Goal: Navigation & Orientation: Find specific page/section

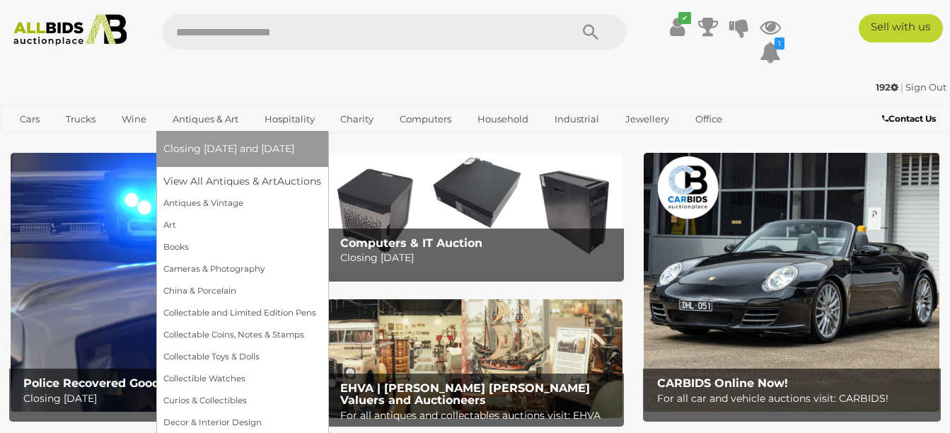
click at [189, 114] on link "Antiques & Art" at bounding box center [205, 119] width 84 height 23
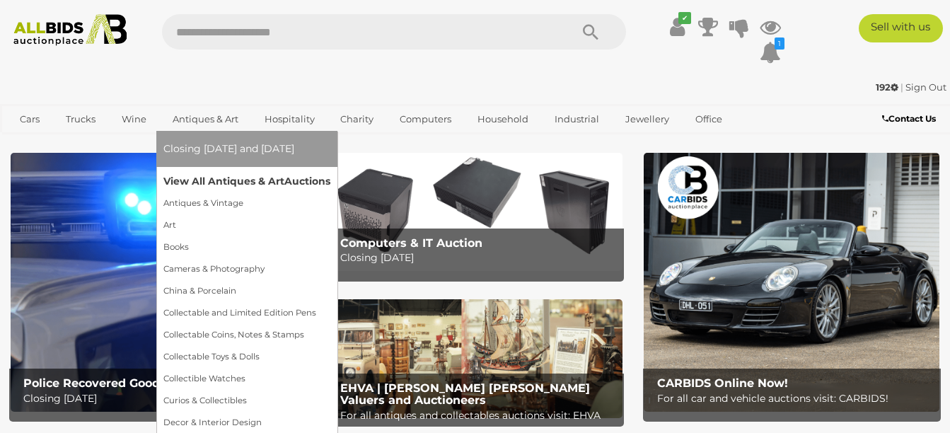
click at [202, 179] on link "View All Antiques & Art Auctions" at bounding box center [246, 182] width 167 height 22
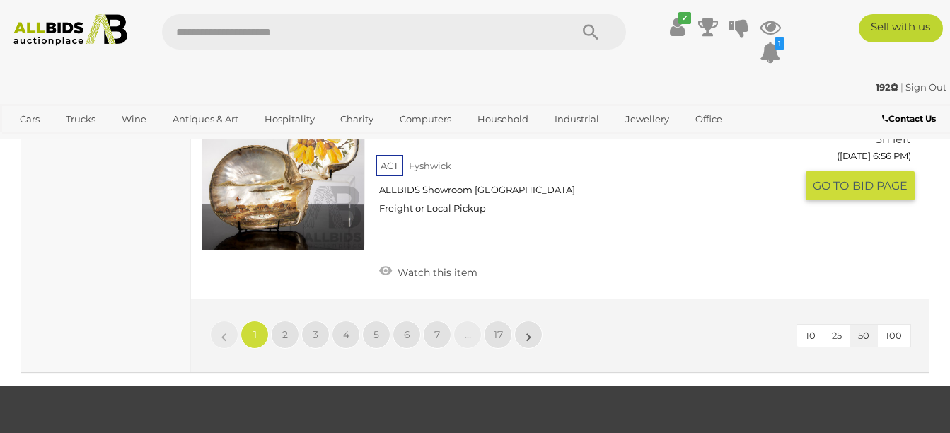
scroll to position [11432, 0]
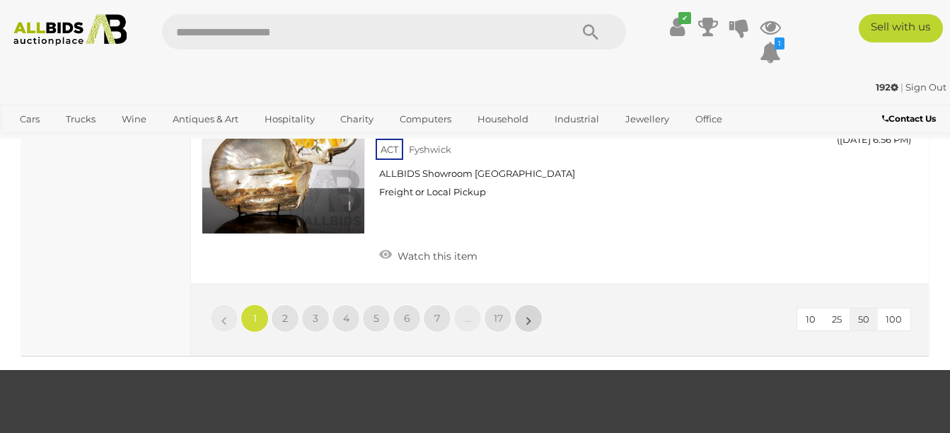
click at [526, 304] on link "»" at bounding box center [528, 318] width 28 height 28
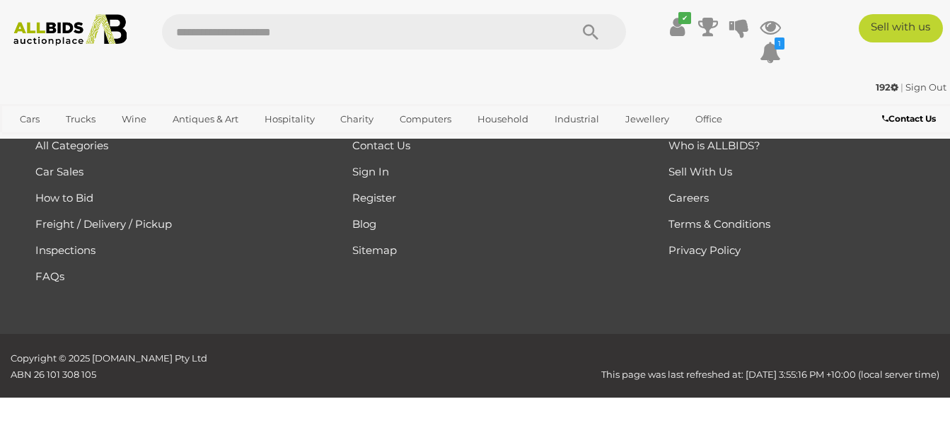
scroll to position [316, 0]
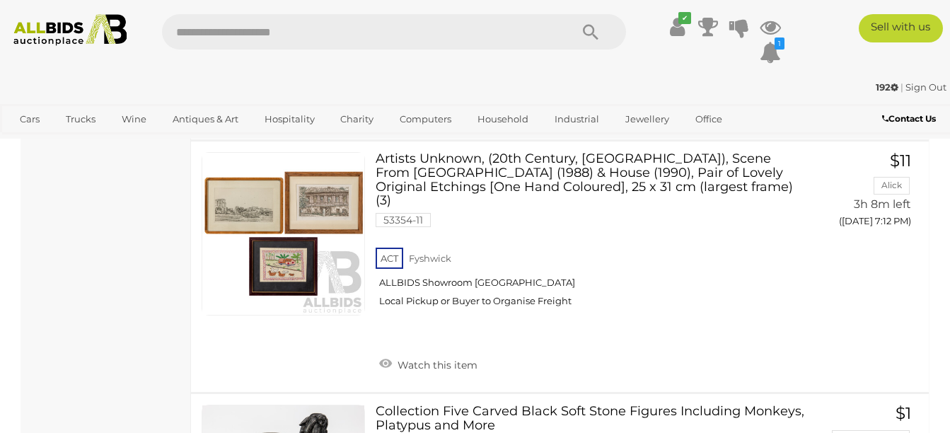
scroll to position [11292, 0]
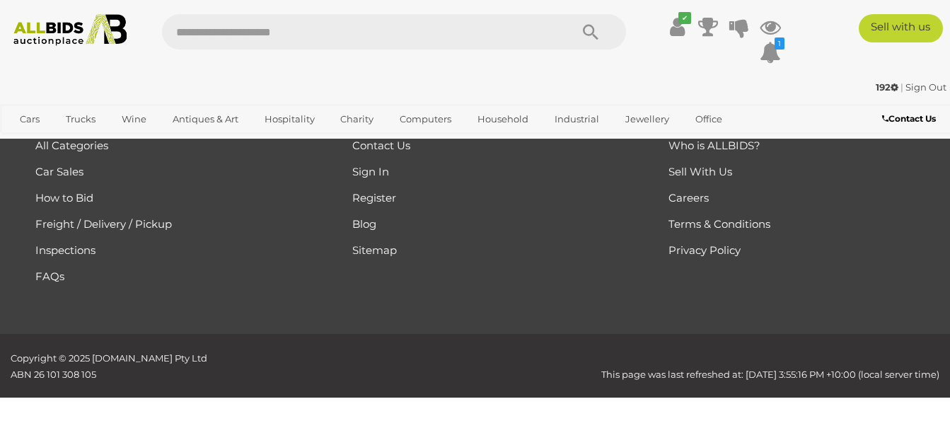
scroll to position [316, 0]
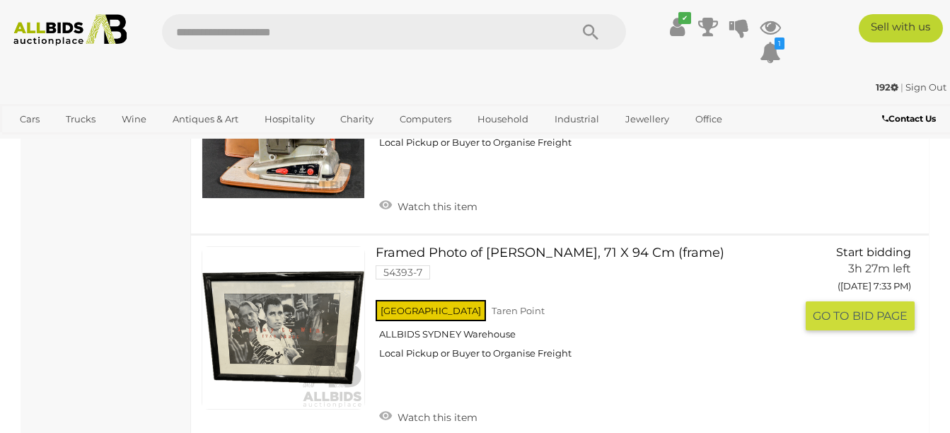
scroll to position [11098, 0]
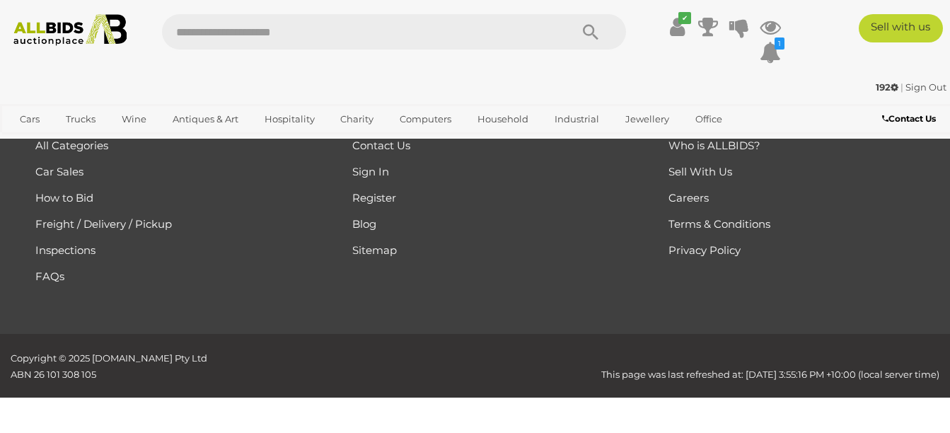
scroll to position [316, 0]
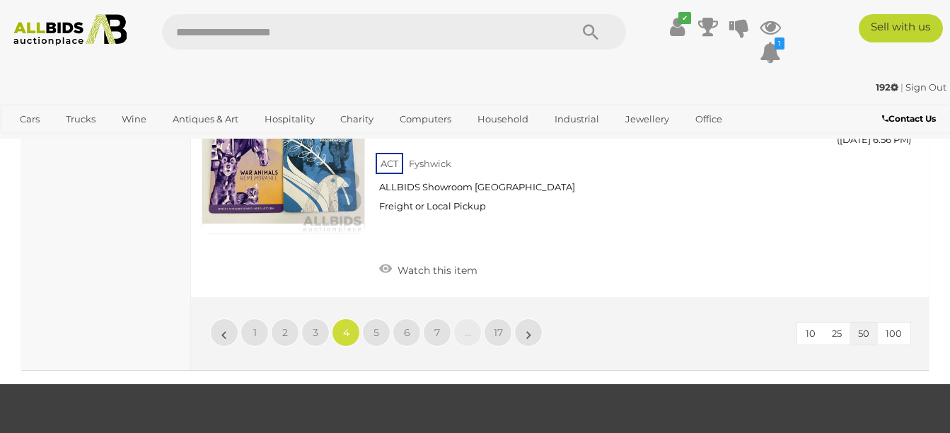
scroll to position [11292, 0]
click at [384, 318] on link "5" at bounding box center [376, 332] width 28 height 28
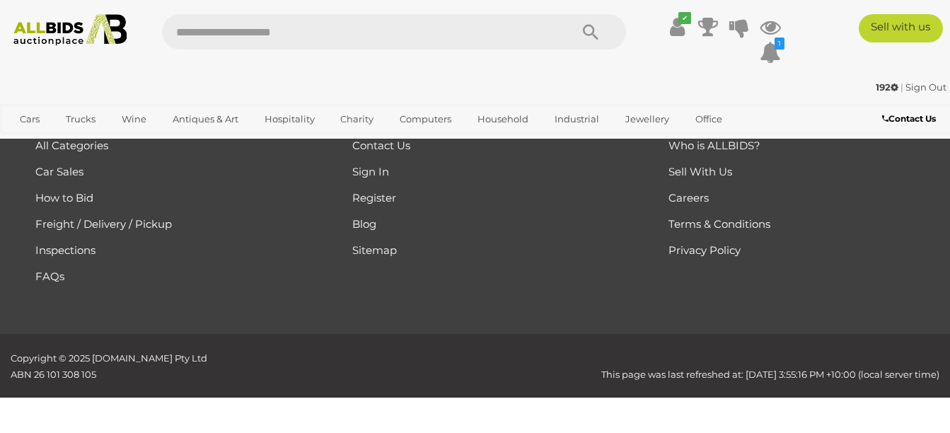
scroll to position [316, 0]
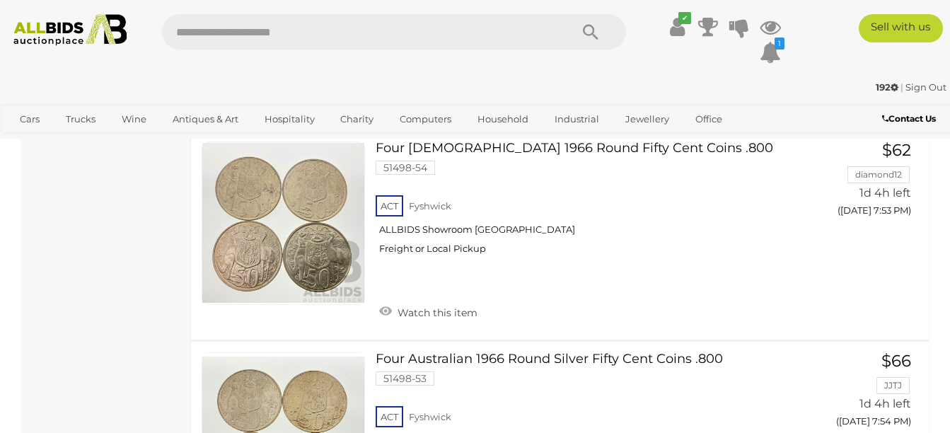
scroll to position [11162, 0]
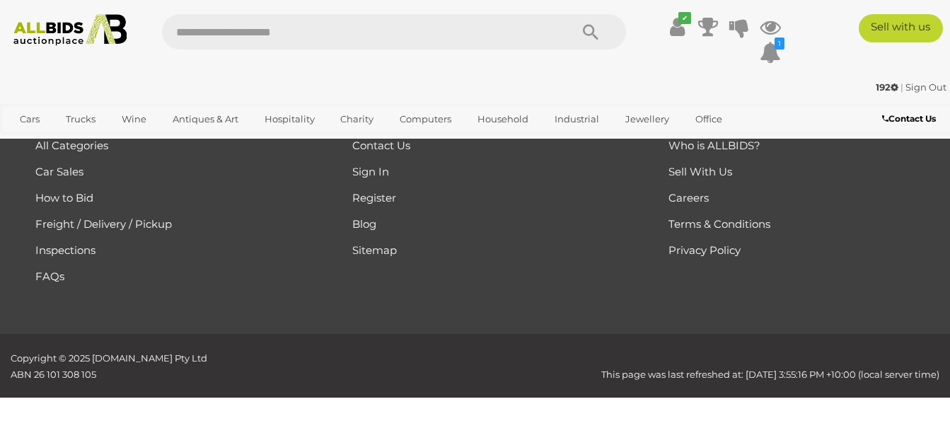
scroll to position [316, 0]
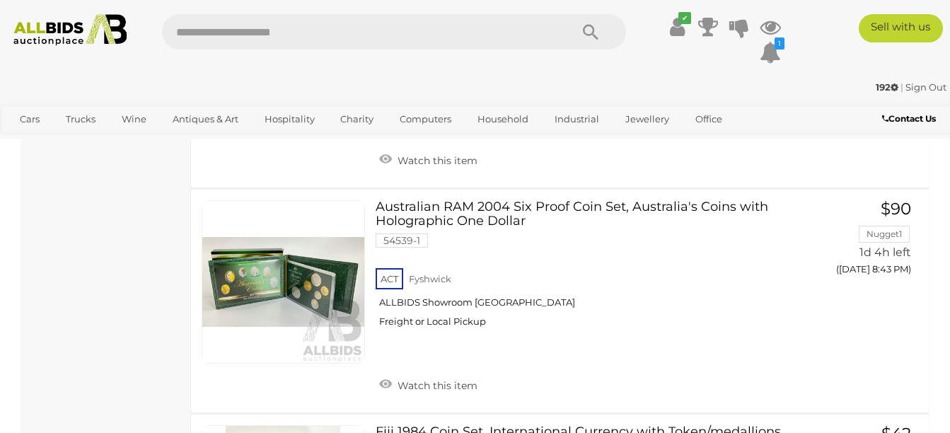
scroll to position [10968, 0]
